Goal: Task Accomplishment & Management: Use online tool/utility

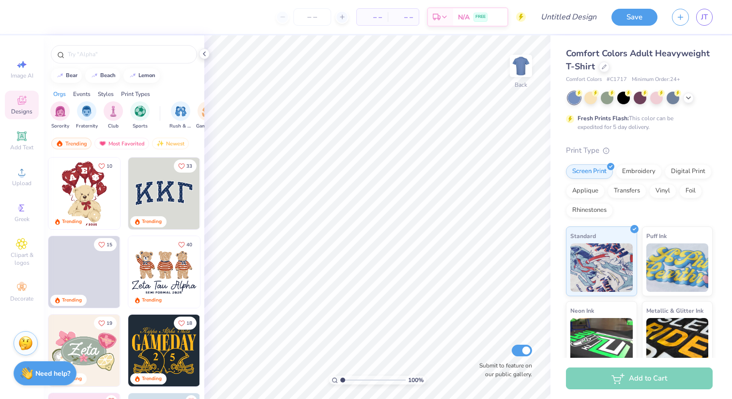
click at [183, 82] on div "bear beach lemon" at bounding box center [124, 75] width 161 height 15
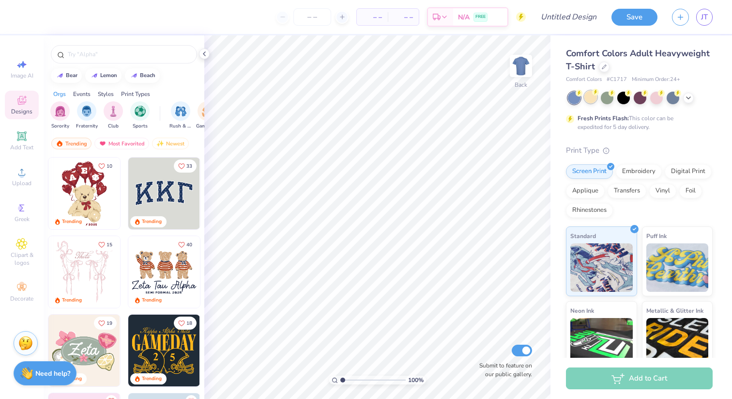
click at [590, 101] on div at bounding box center [591, 97] width 13 height 13
click at [604, 98] on div at bounding box center [607, 97] width 13 height 13
click at [641, 99] on div at bounding box center [640, 97] width 13 height 13
click at [686, 99] on icon at bounding box center [689, 97] width 8 height 8
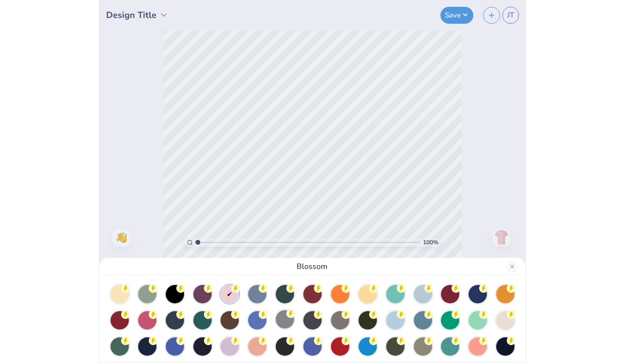
scroll to position [58, 0]
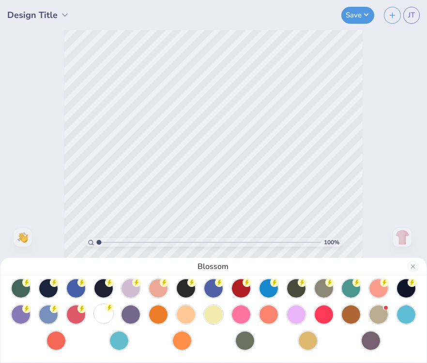
click at [102, 315] on div at bounding box center [103, 313] width 18 height 18
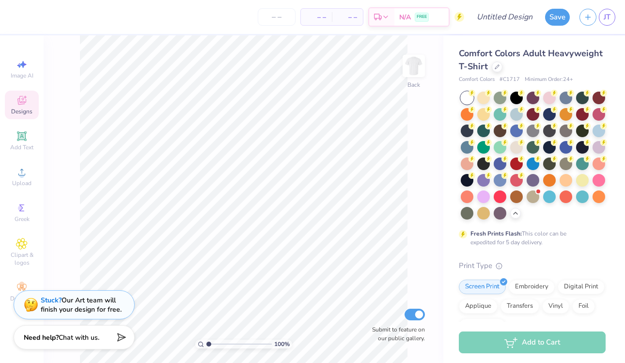
click at [22, 101] on icon at bounding box center [21, 100] width 9 height 9
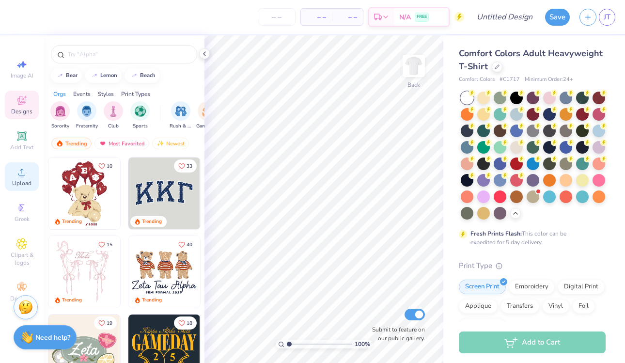
click at [24, 174] on circle at bounding box center [21, 174] width 5 height 5
click at [24, 136] on icon at bounding box center [21, 135] width 7 height 7
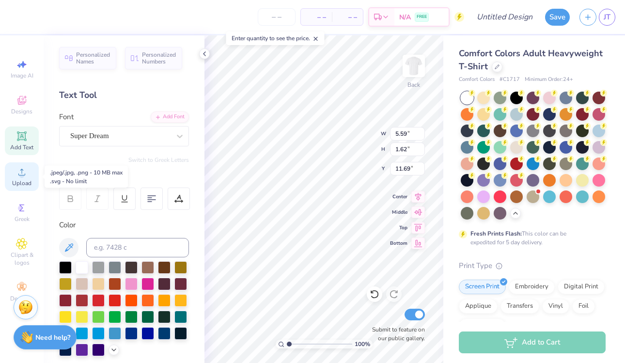
click at [22, 184] on span "Upload" at bounding box center [21, 183] width 19 height 8
click at [27, 179] on span "Upload" at bounding box center [21, 183] width 19 height 8
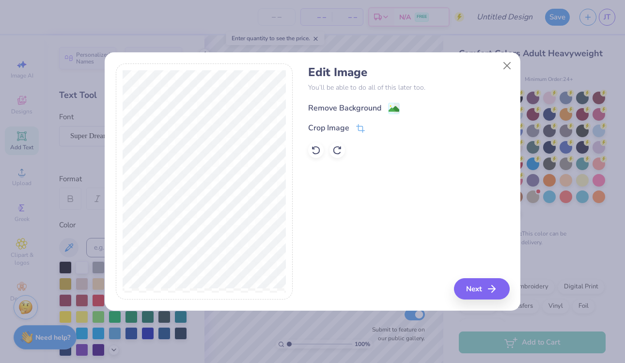
click at [388, 105] on div "Remove Background" at bounding box center [354, 108] width 92 height 12
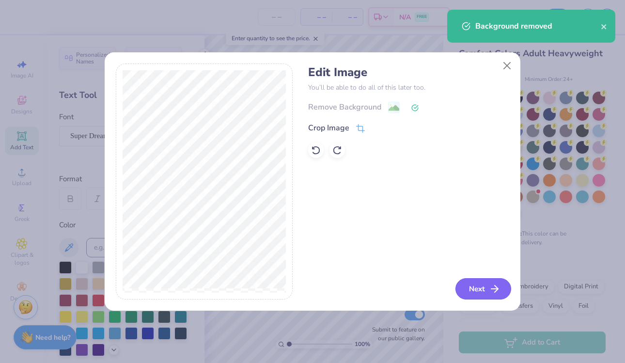
click at [473, 289] on button "Next" at bounding box center [483, 288] width 56 height 21
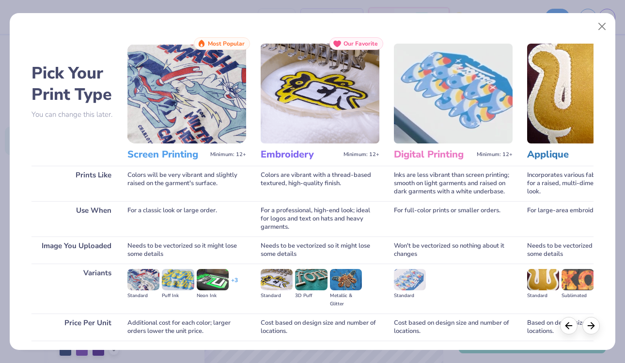
scroll to position [0, 0]
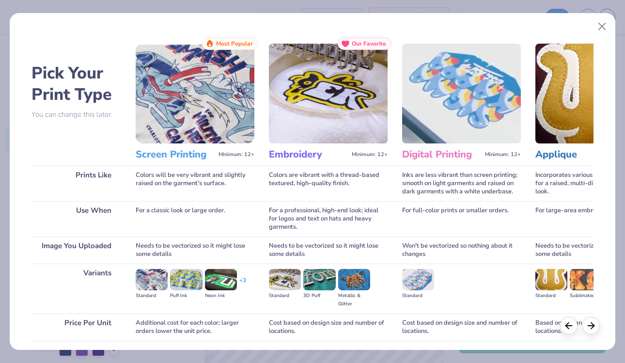
click at [172, 147] on div "Screen Printing Minimum: 12+" at bounding box center [195, 154] width 119 height 22
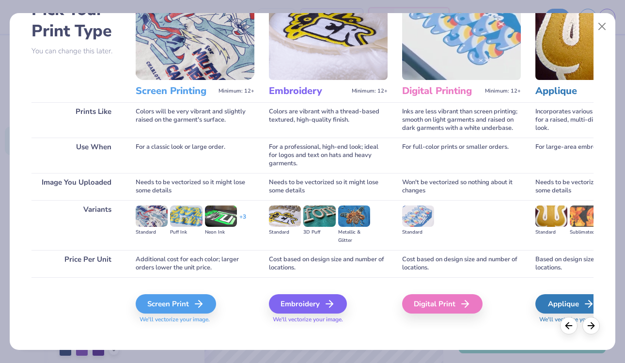
scroll to position [72, 0]
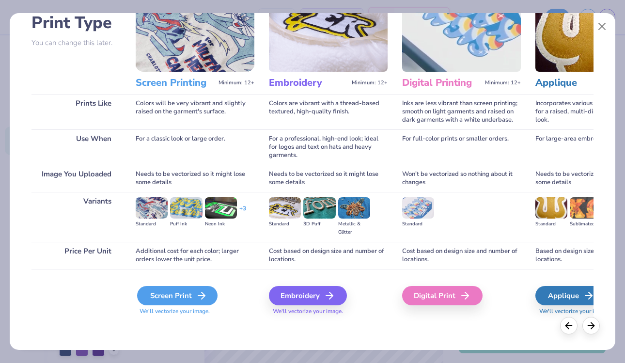
click at [172, 293] on div "Screen Print" at bounding box center [177, 295] width 80 height 19
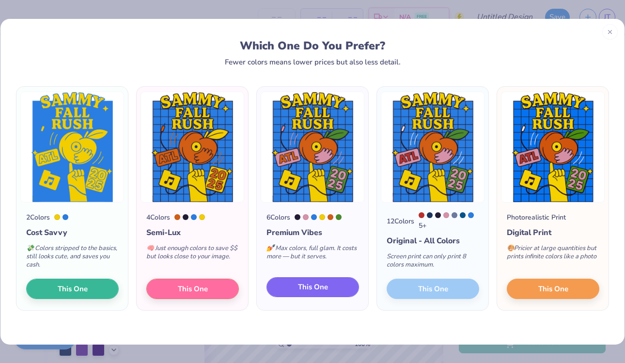
click at [331, 290] on button "This One" at bounding box center [312, 287] width 93 height 20
type input "12.29"
type input "16.65"
type input "4.17"
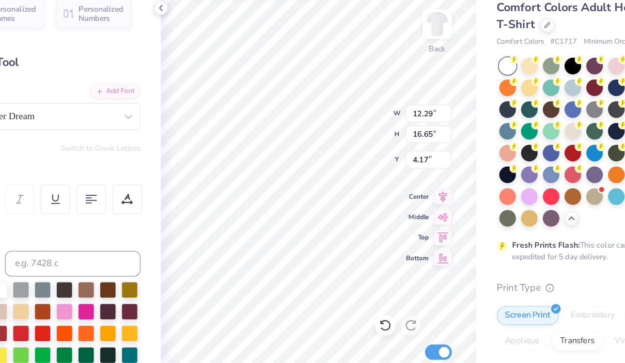
type input "1.67"
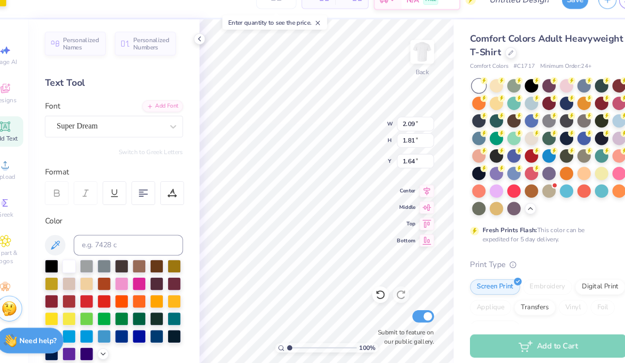
type input "1.09"
type input "1.12"
type input "5.52"
type input "1.09"
type input "1.11"
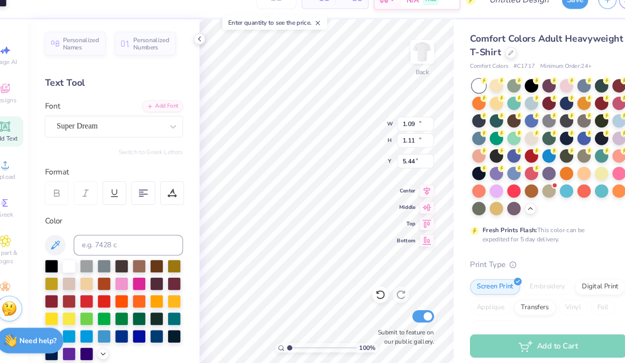
type input "5.52"
type input "1.10"
type input "1.12"
type input "5.52"
type input "5.57"
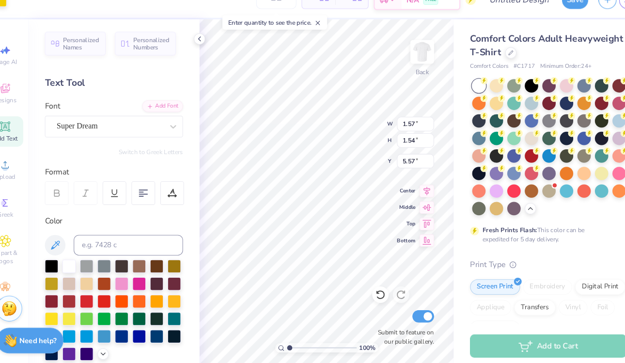
type input "1.21"
type input "1.55"
type input "5.72"
type input "1.06"
type input "1.10"
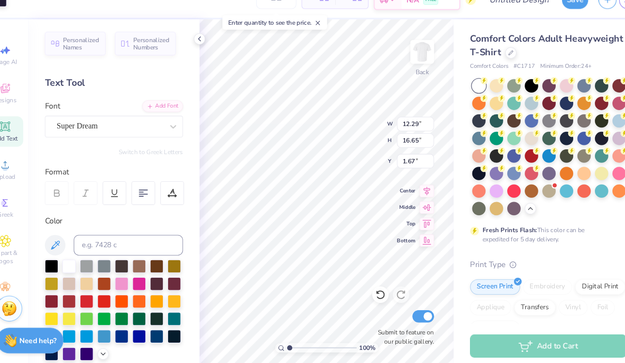
type input "4.27"
type input "1.09"
type input "1.11"
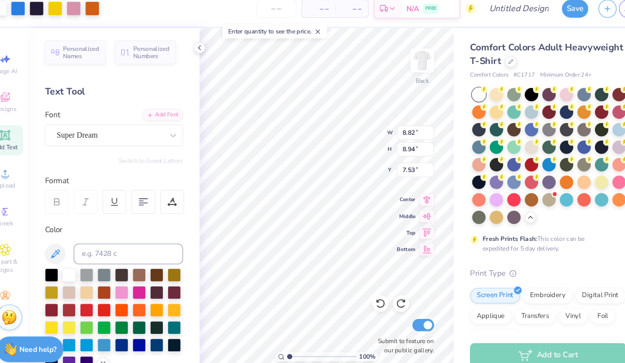
type input "7.60"
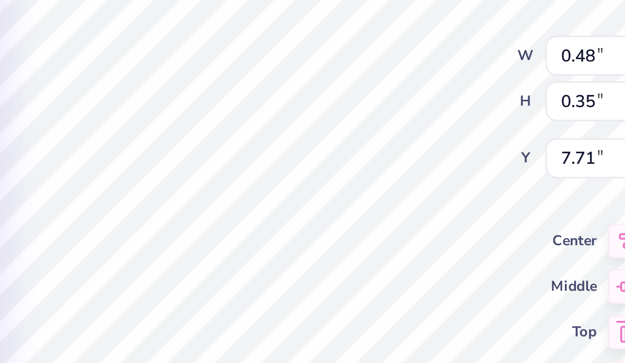
type input "7.71"
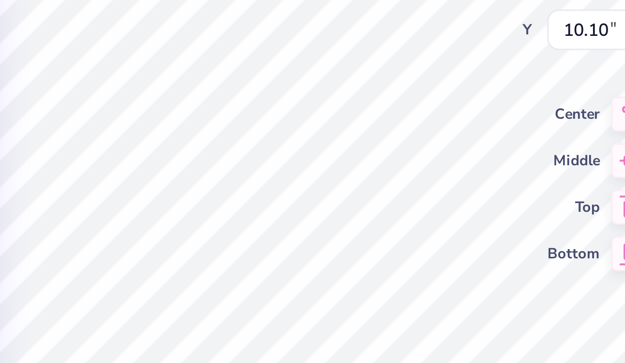
type input "1.07"
type input "1.10"
type input "12.50"
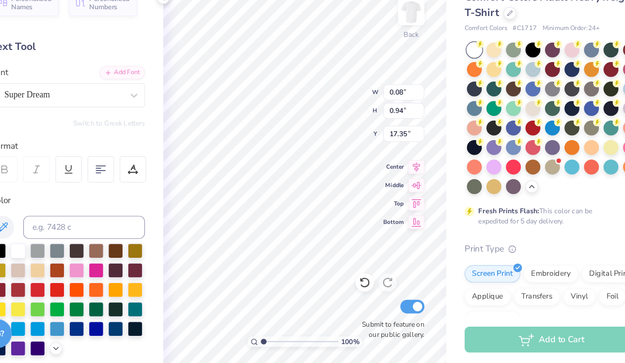
type input "0.08"
type input "0.94"
type input "17.30"
type input "13.74"
type input "14.67"
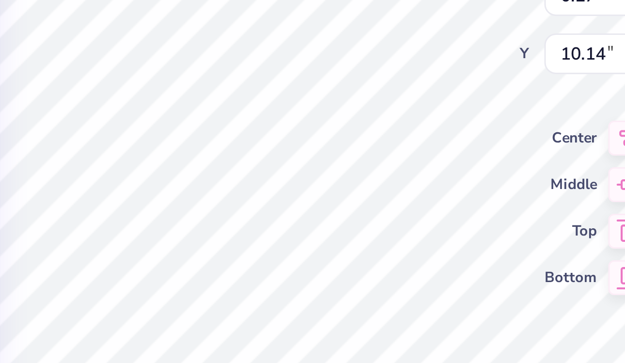
type input "10.17"
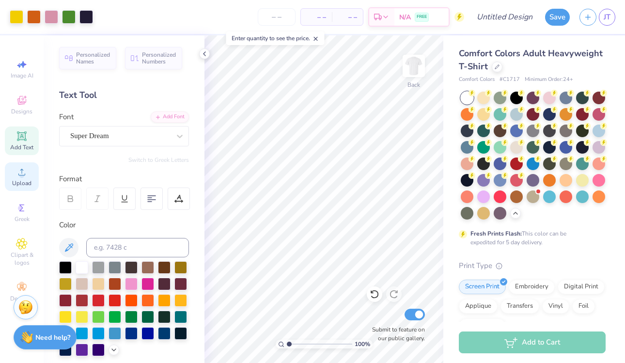
click at [18, 177] on icon at bounding box center [22, 172] width 12 height 12
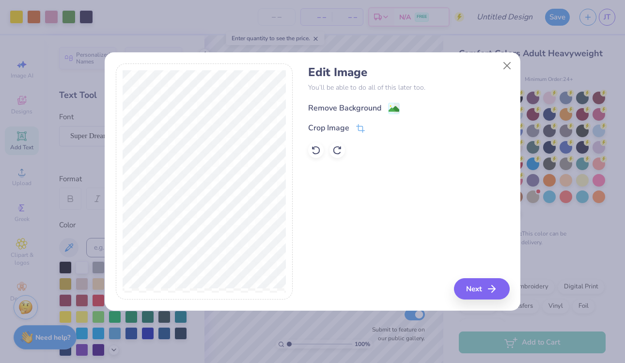
click at [385, 106] on div "Remove Background" at bounding box center [354, 108] width 92 height 12
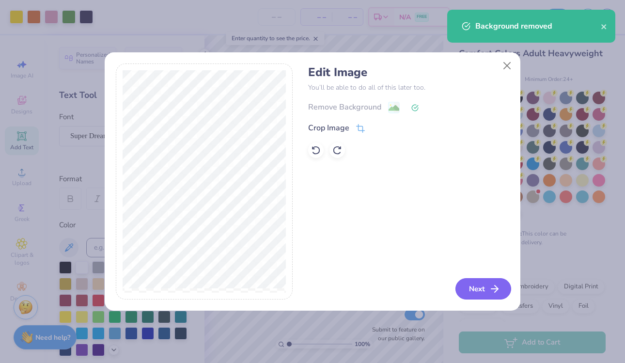
click at [482, 283] on button "Next" at bounding box center [483, 288] width 56 height 21
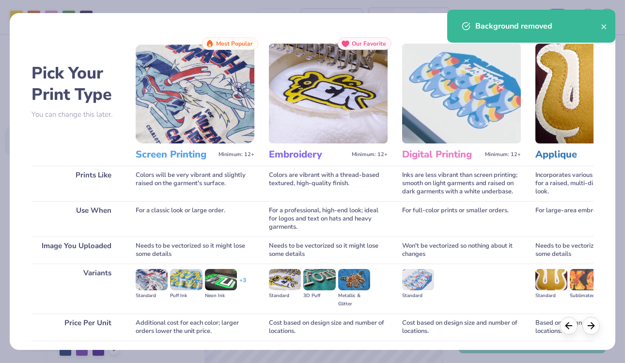
click at [193, 127] on img at bounding box center [195, 94] width 119 height 100
click at [175, 160] on h3 "Screen Printing" at bounding box center [175, 154] width 79 height 13
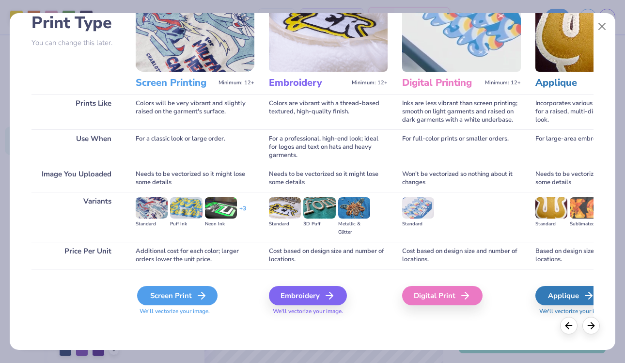
click at [179, 286] on div "Screen Print" at bounding box center [177, 295] width 80 height 19
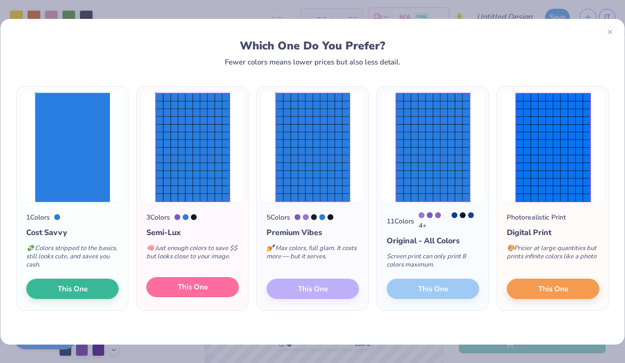
click at [190, 288] on span "This One" at bounding box center [193, 286] width 30 height 11
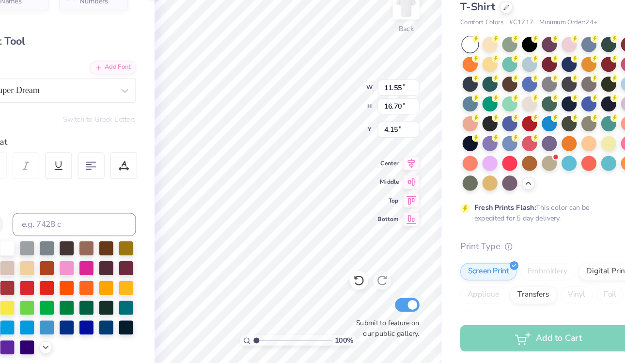
type input "1.05"
type input "1.10"
type input "1.90"
click at [332, 347] on div "100 %" at bounding box center [323, 198] width 327 height 327
type input "2.21"
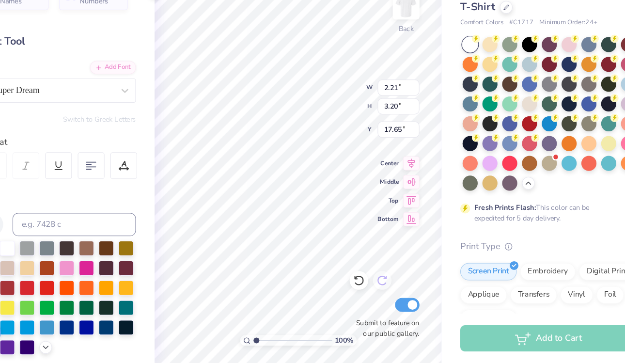
type input "3.20"
type input "17.65"
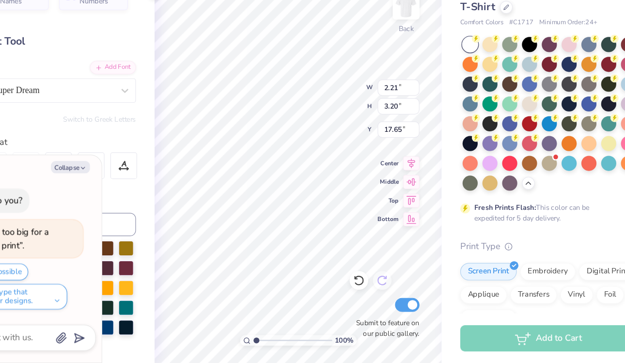
type textarea "x"
type input "6.38"
type input "9.23"
type input "11.62"
type textarea "x"
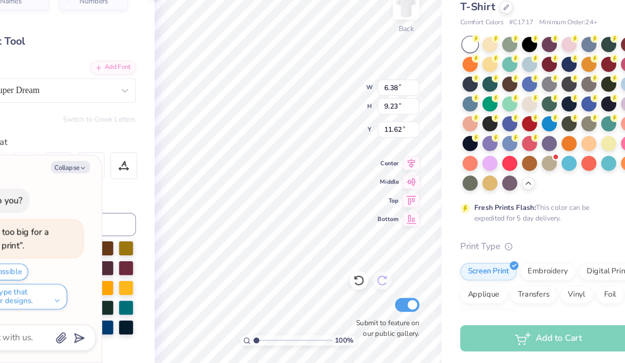
type input "6.28"
type textarea "x"
type input "9.89"
type input "14.30"
click at [388, 320] on div "100 % Back W 9.89 9.89 " H 14.30 14.30 " Y 6.28 6.28 " Center Middle Top Bottom…" at bounding box center [323, 198] width 239 height 327
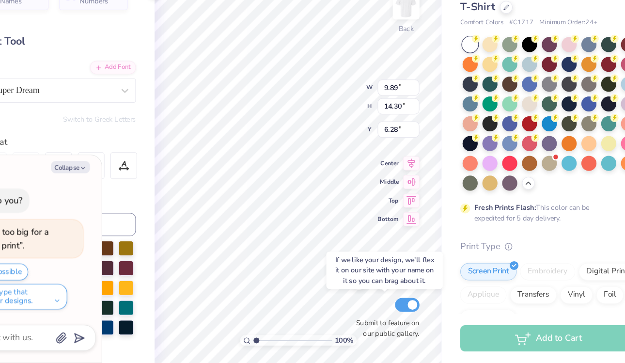
type textarea "x"
type input "11.97"
type input "17.31"
type textarea "x"
type input "3.00"
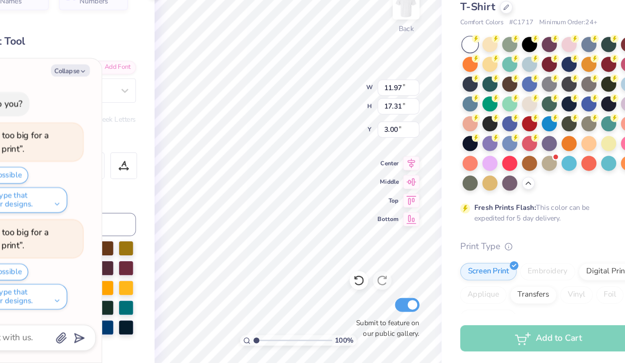
type textarea "x"
type input "1.07"
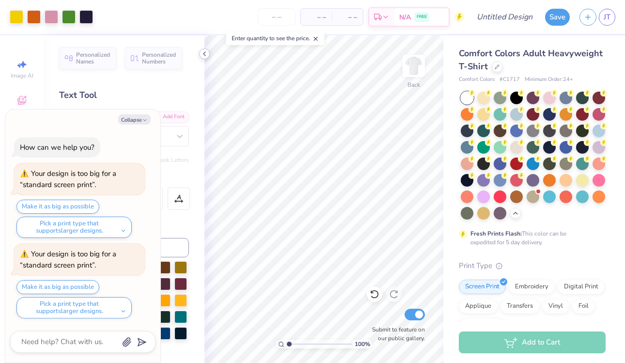
click at [206, 54] on icon at bounding box center [205, 54] width 8 height 8
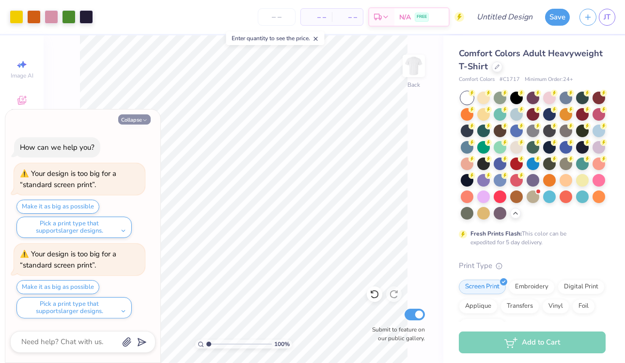
click at [125, 119] on button "Collapse" at bounding box center [134, 119] width 32 height 10
type textarea "x"
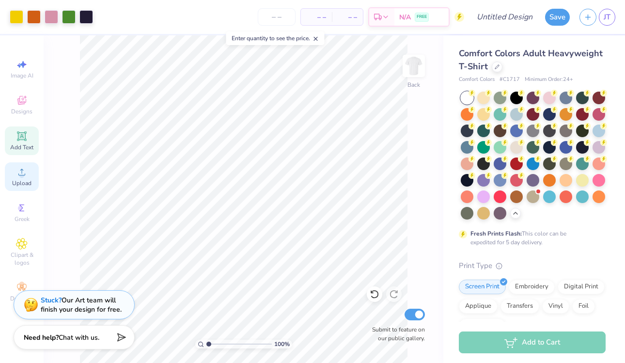
click at [11, 181] on div "Upload" at bounding box center [22, 176] width 34 height 29
click at [17, 185] on span "Upload" at bounding box center [21, 183] width 19 height 8
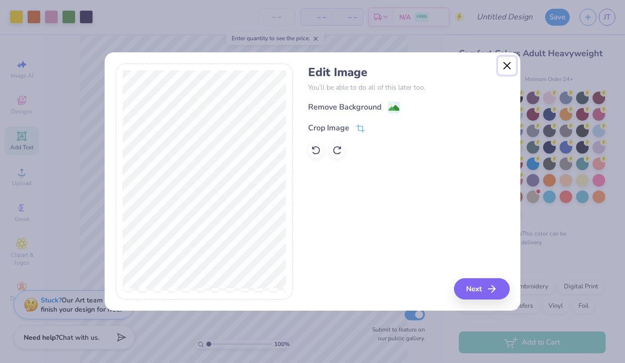
click at [506, 64] on button "Close" at bounding box center [507, 66] width 18 height 18
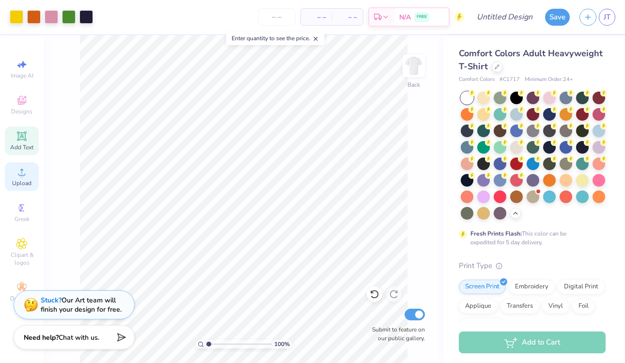
click at [28, 173] on div "Upload" at bounding box center [22, 176] width 34 height 29
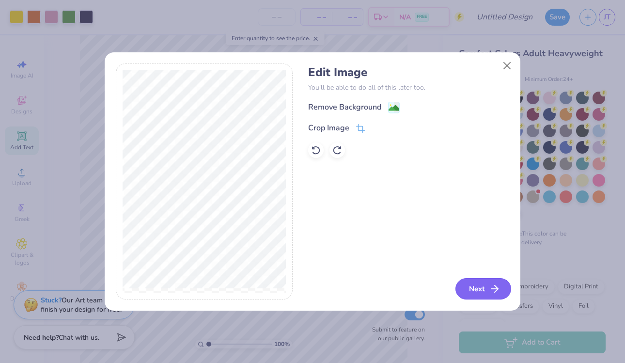
click at [476, 291] on button "Next" at bounding box center [483, 288] width 56 height 21
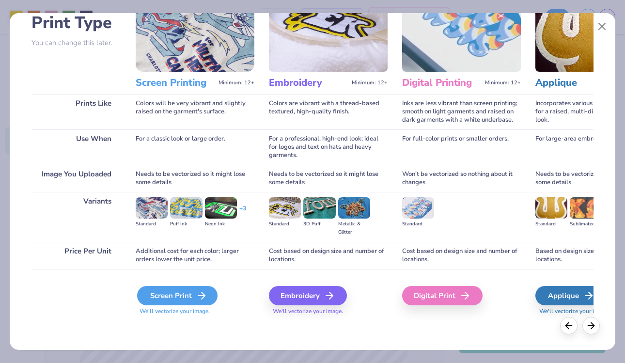
click at [186, 301] on div "Screen Print" at bounding box center [177, 295] width 80 height 19
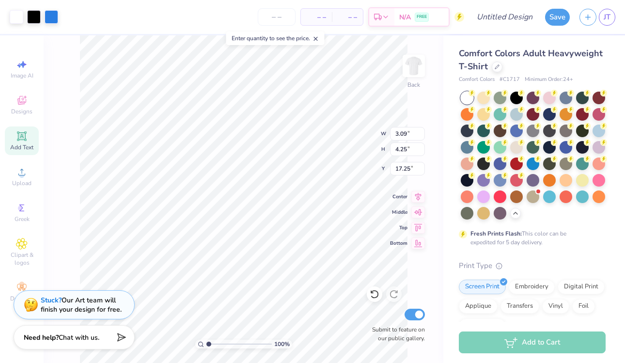
type input "3.09"
type input "4.25"
type input "17.25"
type input "5.31"
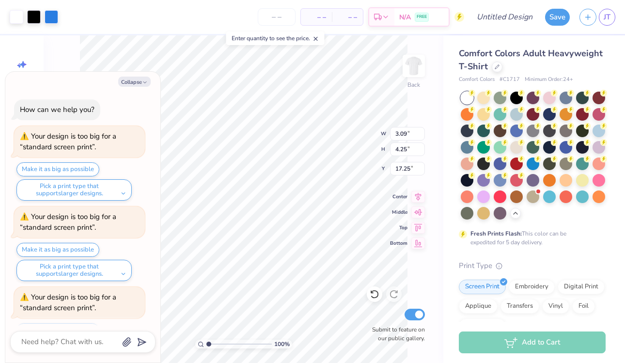
scroll to position [43, 0]
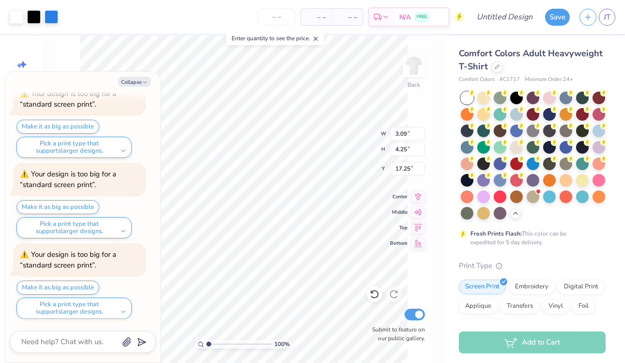
type textarea "x"
type input "11.91"
type input "16.39"
type input "5.11"
type textarea "x"
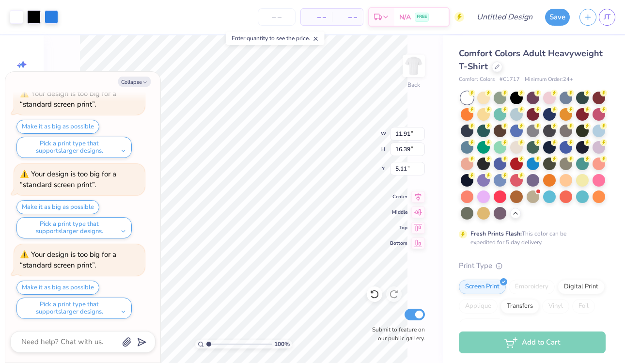
type input "0.50"
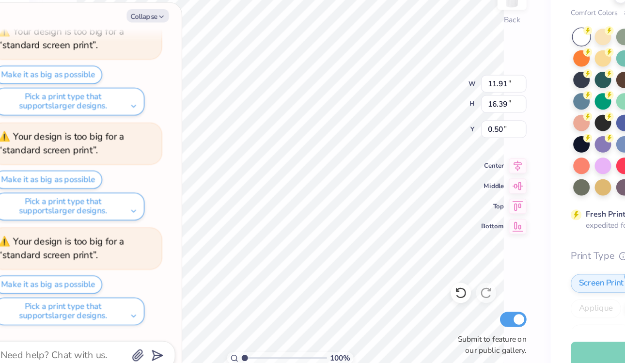
type textarea "x"
type input "6.59"
type input "9.07"
type textarea "x"
type input "2.69"
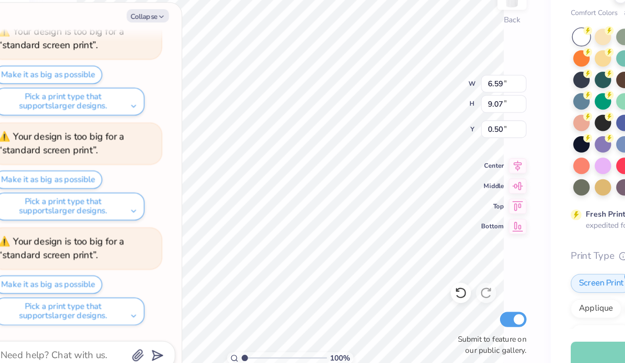
type input "3.71"
type input "5.87"
type textarea "x"
type input "1.15"
type textarea "x"
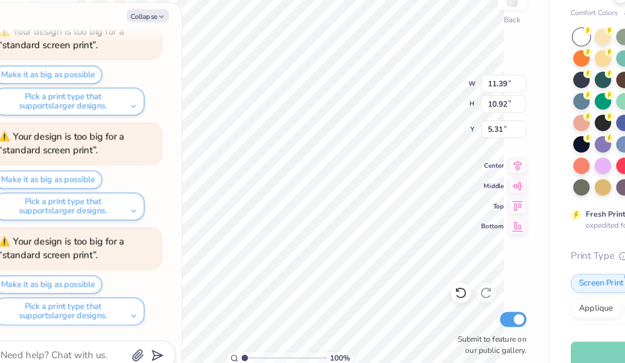
type input "9.68"
type input "9.28"
type textarea "x"
type input "9.56"
type textarea "x"
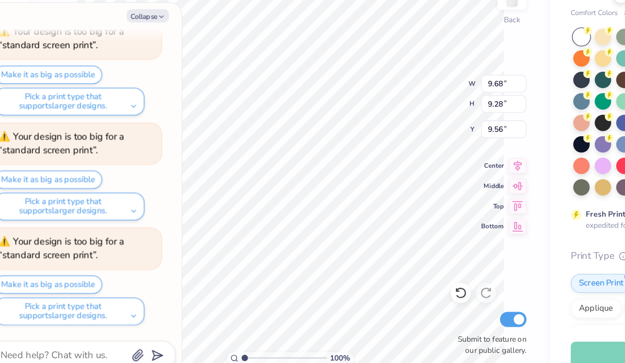
type input "2.69"
type input "3.71"
type input "1.15"
type textarea "x"
type input "15.14"
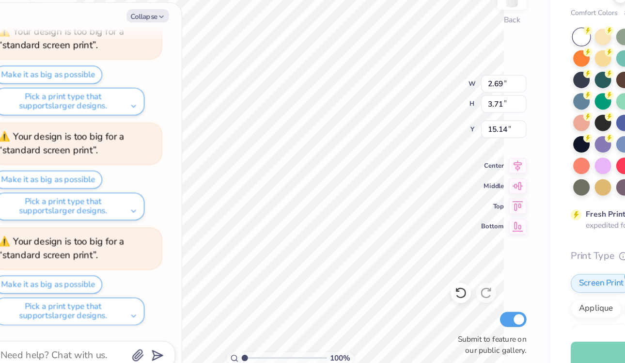
type textarea "x"
type input "12.23"
type input "16.84"
type input "2.01"
type textarea "x"
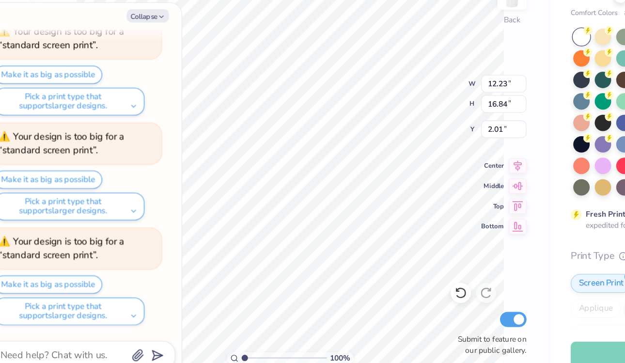
type input "12.85"
type input "17.69"
type textarea "x"
type input "1.76"
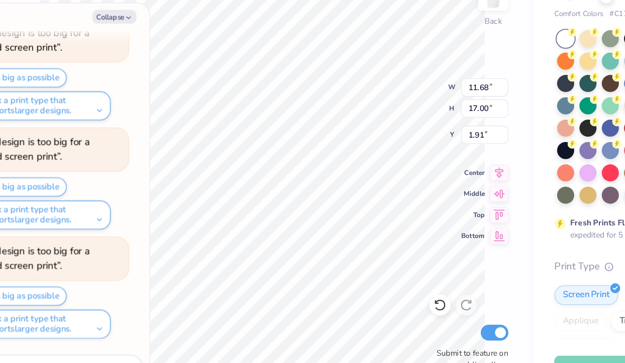
type textarea "x"
type input "2.60"
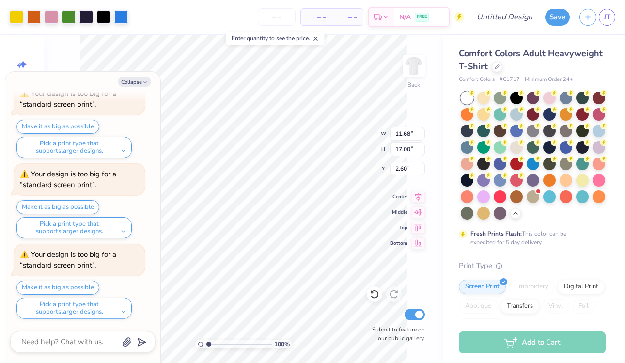
type textarea "x"
type input "1.91"
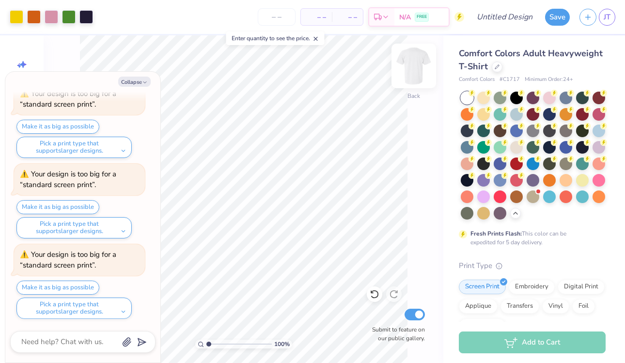
click at [413, 63] on img at bounding box center [413, 66] width 39 height 39
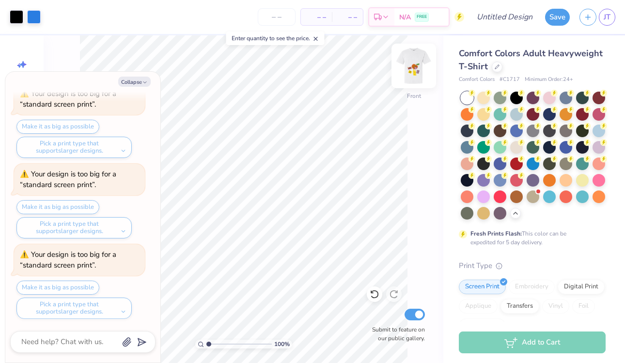
click at [411, 72] on img at bounding box center [413, 66] width 39 height 39
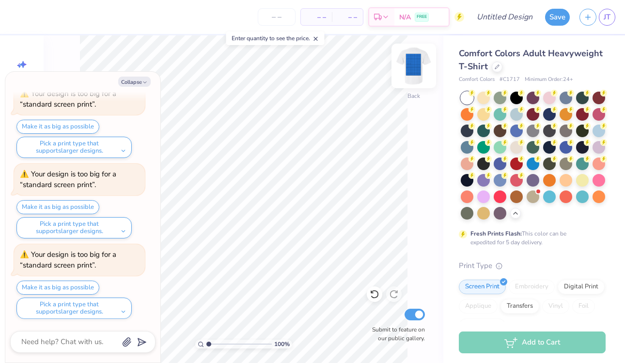
click at [414, 68] on img at bounding box center [413, 66] width 39 height 39
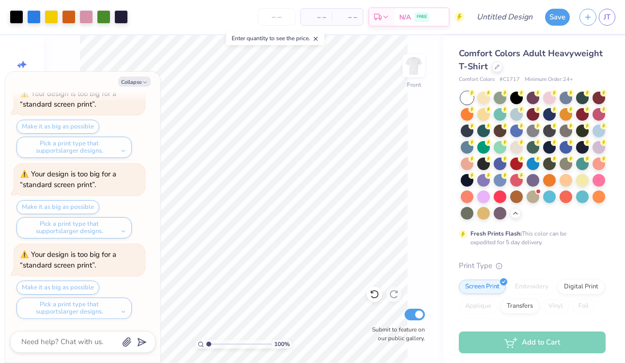
click at [139, 89] on div "Collapse How can we help you? Your design is too big for a “standard screen pri…" at bounding box center [82, 217] width 155 height 291
click at [133, 82] on button "Collapse" at bounding box center [134, 82] width 32 height 10
type textarea "x"
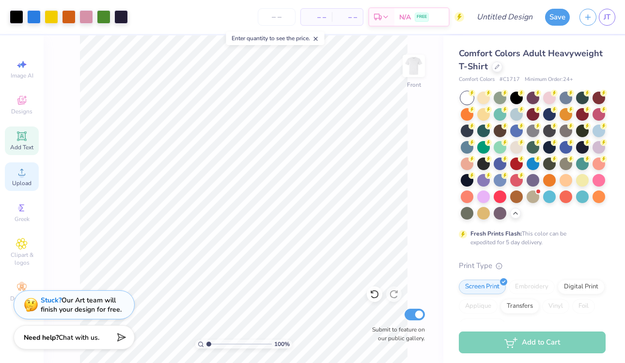
click at [27, 188] on div "Upload" at bounding box center [22, 176] width 34 height 29
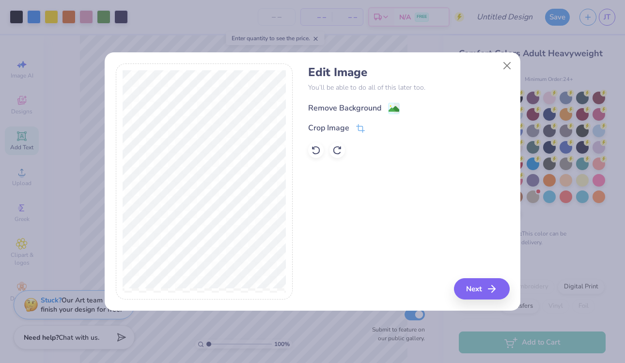
click at [380, 106] on div "Remove Background" at bounding box center [344, 108] width 73 height 12
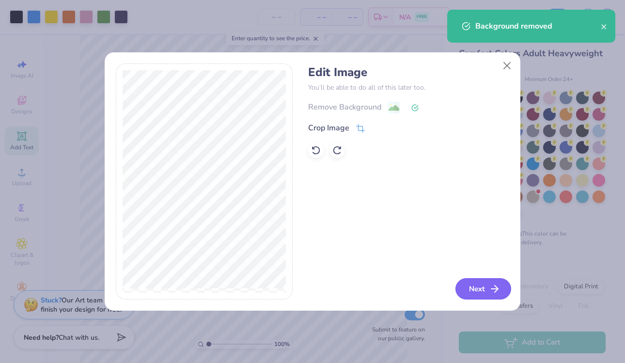
click at [486, 289] on button "Next" at bounding box center [483, 288] width 56 height 21
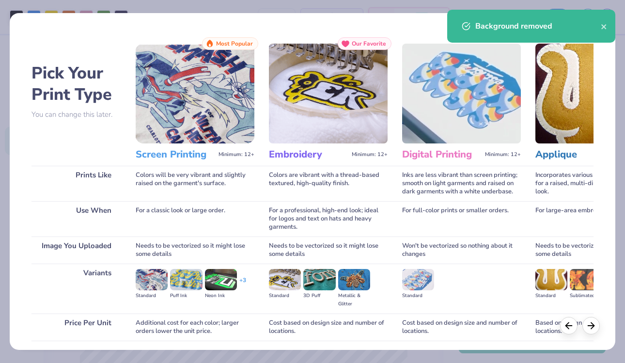
scroll to position [72, 0]
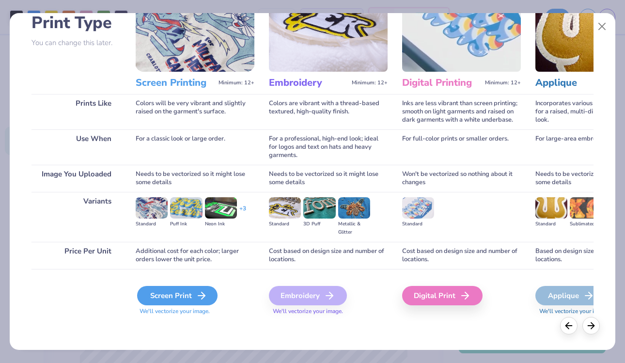
click at [194, 291] on div "Screen Print" at bounding box center [177, 295] width 80 height 19
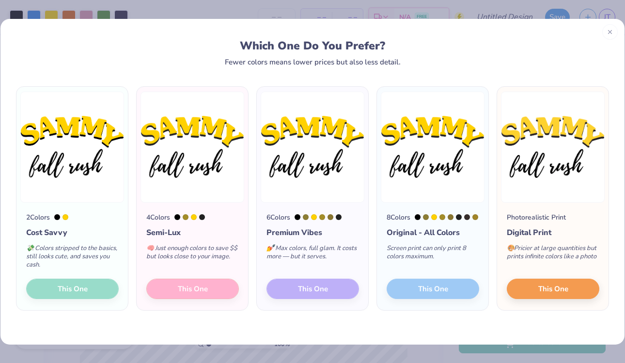
click at [98, 288] on div "2 Colors Cost Savvy 💸 Colors stripped to the basics, still looks cute, and save…" at bounding box center [71, 256] width 111 height 108
click at [107, 161] on img at bounding box center [72, 147] width 104 height 111
click at [568, 289] on button "This One" at bounding box center [553, 287] width 93 height 20
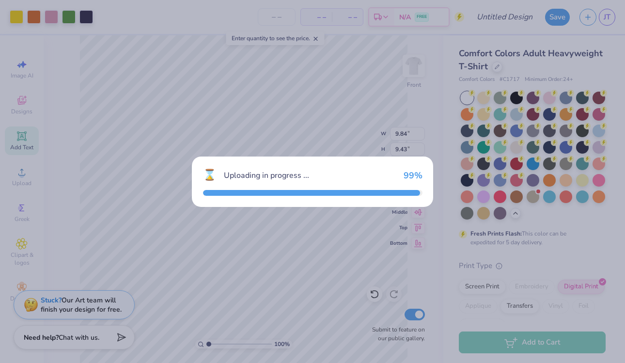
type input "14.53"
type input "8.74"
type input "9.38"
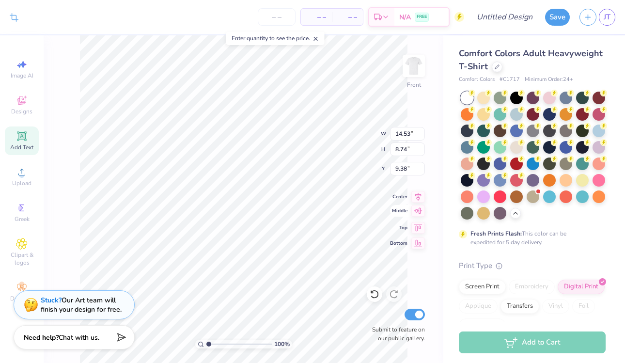
type input "12.20"
type input "7.34"
type input "4.37"
type input "12.32"
type input "7.41"
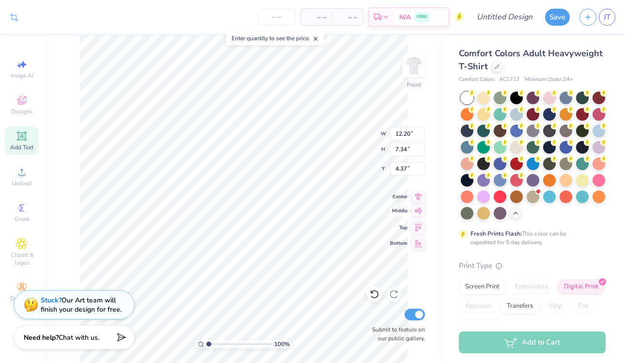
type input "4.30"
type input "12.67"
type input "7.62"
type input "4.08"
type input "4.09"
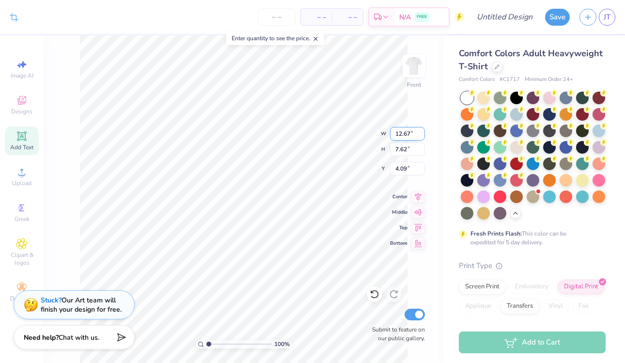
click at [348, 127] on div "100 % Front W 12.67 12.67 " H 7.62 7.62 " Y 4.09 4.09 " Center Middle Top Botto…" at bounding box center [244, 198] width 400 height 327
type input "3.00"
click at [339, 124] on div "100 % Front W 12.67 12.67 " H 7.62 7.62 " Y 3.00 3.00 " Center Middle Top Botto…" at bounding box center [244, 198] width 400 height 327
